Goal: Information Seeking & Learning: Learn about a topic

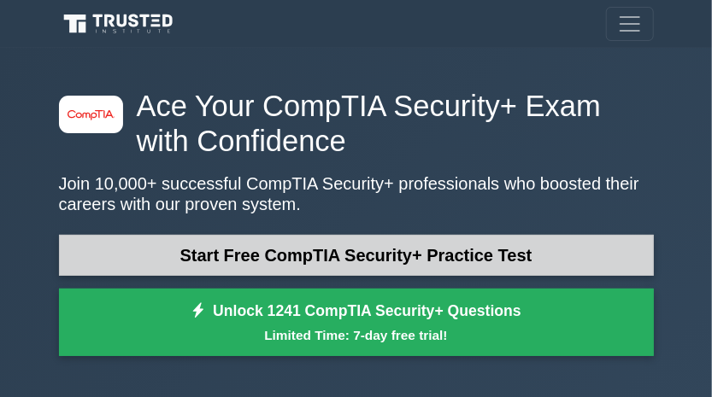
click at [437, 253] on link "Start Free CompTIA Security+ Practice Test" at bounding box center [356, 255] width 595 height 41
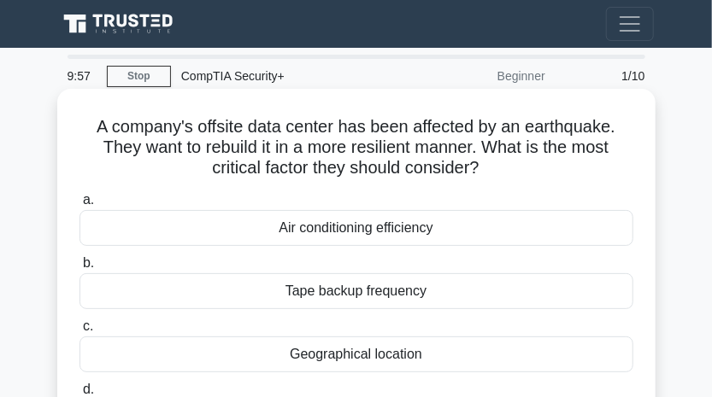
scroll to position [85, 0]
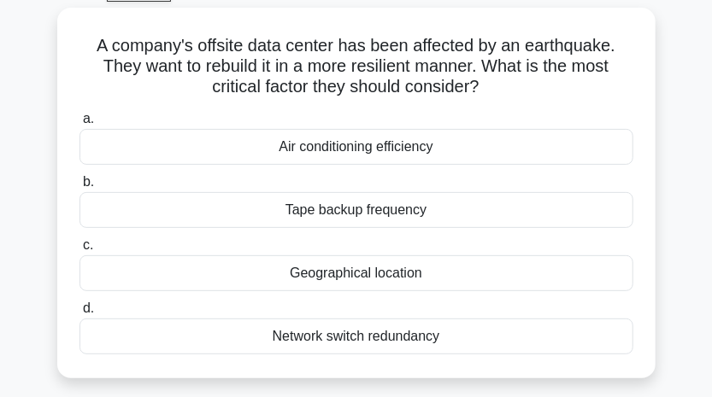
drag, startPoint x: 80, startPoint y: 31, endPoint x: 534, endPoint y: 391, distance: 579.8
click at [483, 358] on div "A company's offsite data center has been affected by an earthquake. They want t…" at bounding box center [356, 193] width 585 height 357
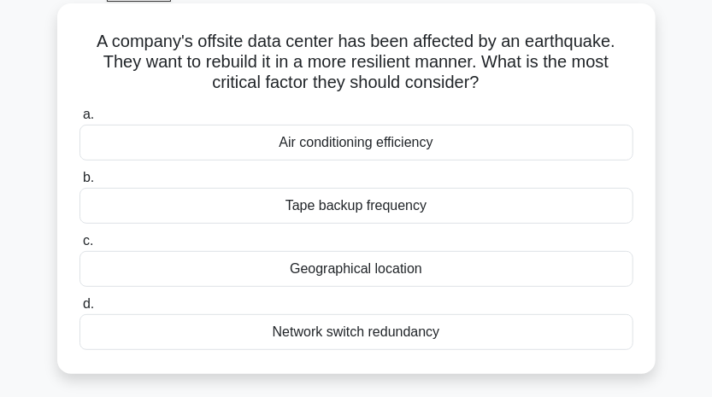
copy div "A company's offsite data center has been affected by an earthquake. They want t…"
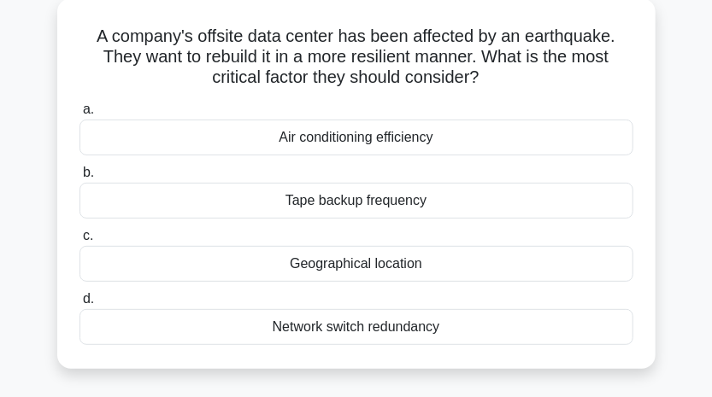
scroll to position [0, 0]
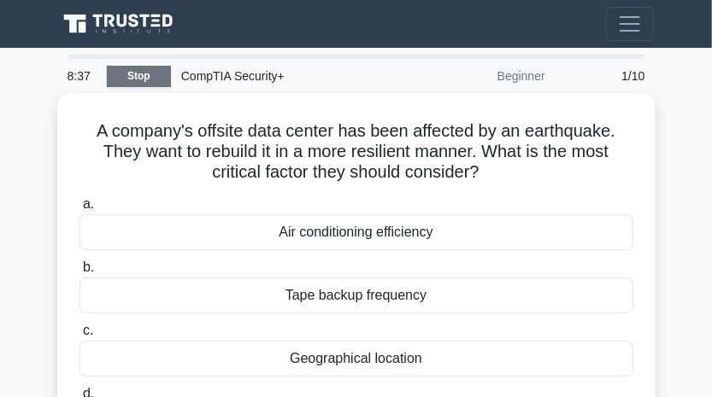
click at [144, 78] on link "Stop" at bounding box center [139, 76] width 64 height 21
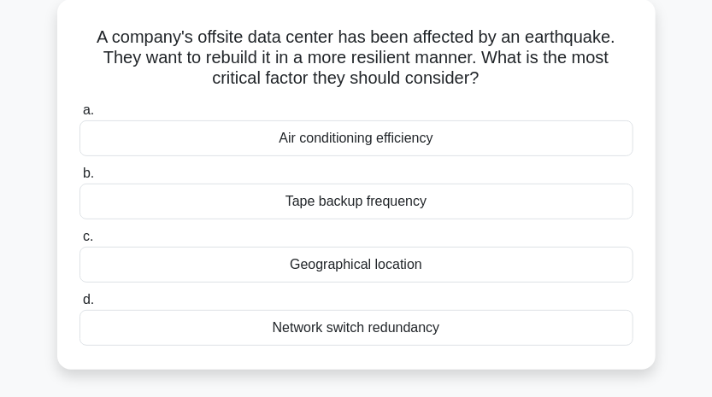
scroll to position [256, 0]
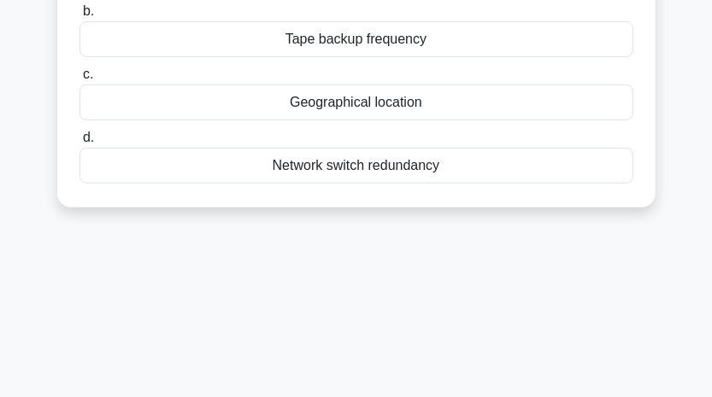
click at [491, 244] on div "8:31 Stop CompTIA Security+ Beginner 1/10 A company's offsite data center has b…" at bounding box center [356, 225] width 615 height 855
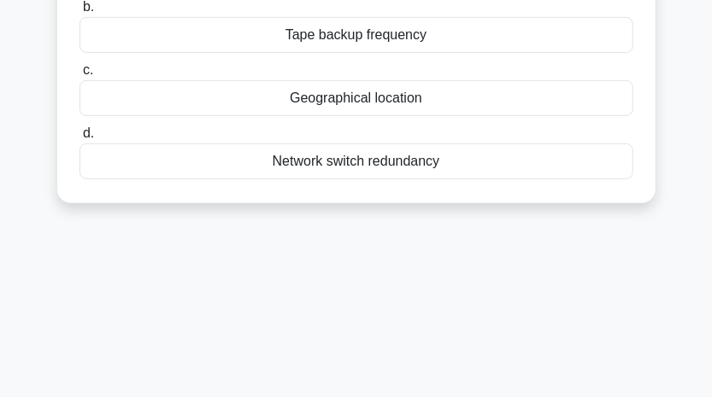
click at [325, 97] on div "Geographical location" at bounding box center [356, 98] width 554 height 36
click at [79, 76] on input "c. Geographical location" at bounding box center [79, 70] width 0 height 11
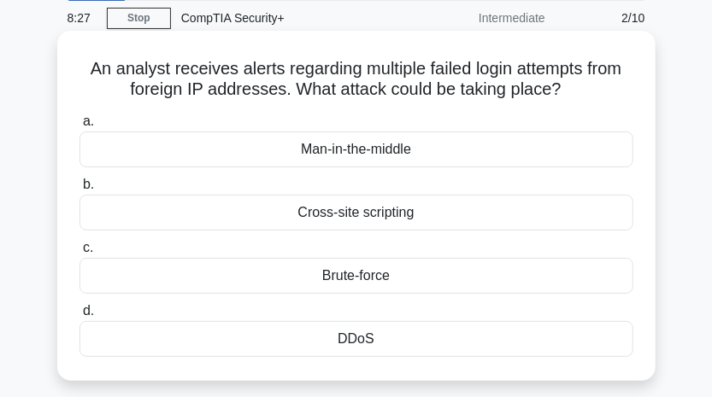
scroll to position [85, 0]
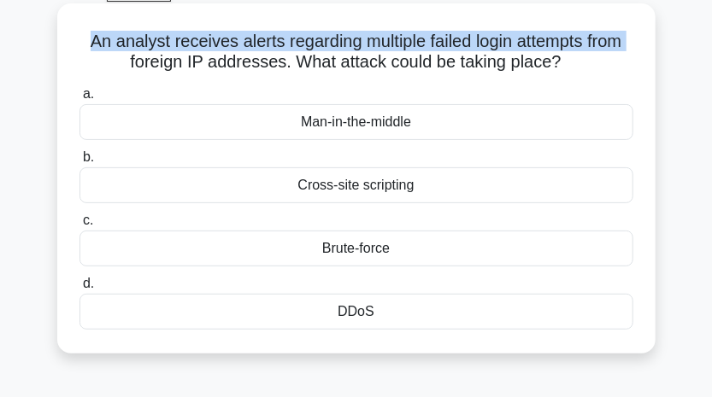
drag, startPoint x: 76, startPoint y: 31, endPoint x: 74, endPoint y: 58, distance: 27.5
click at [74, 58] on div "An analyst receives alerts regarding multiple failed login attempts from foreig…" at bounding box center [356, 178] width 585 height 337
click at [72, 52] on div "An analyst receives alerts regarding multiple failed login attempts from foreig…" at bounding box center [356, 178] width 585 height 337
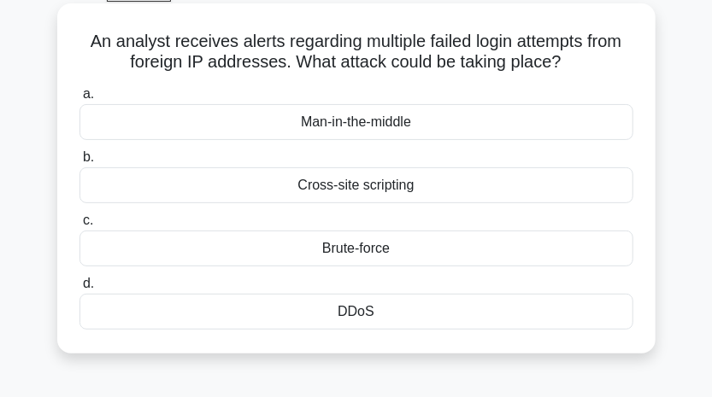
drag, startPoint x: 73, startPoint y: 34, endPoint x: 469, endPoint y: 344, distance: 503.6
click at [469, 344] on div "An analyst receives alerts regarding multiple failed login attempts from foreig…" at bounding box center [356, 178] width 585 height 337
copy div "An analyst receives alerts regarding multiple failed login attempts from foreig…"
